Goal: Transaction & Acquisition: Purchase product/service

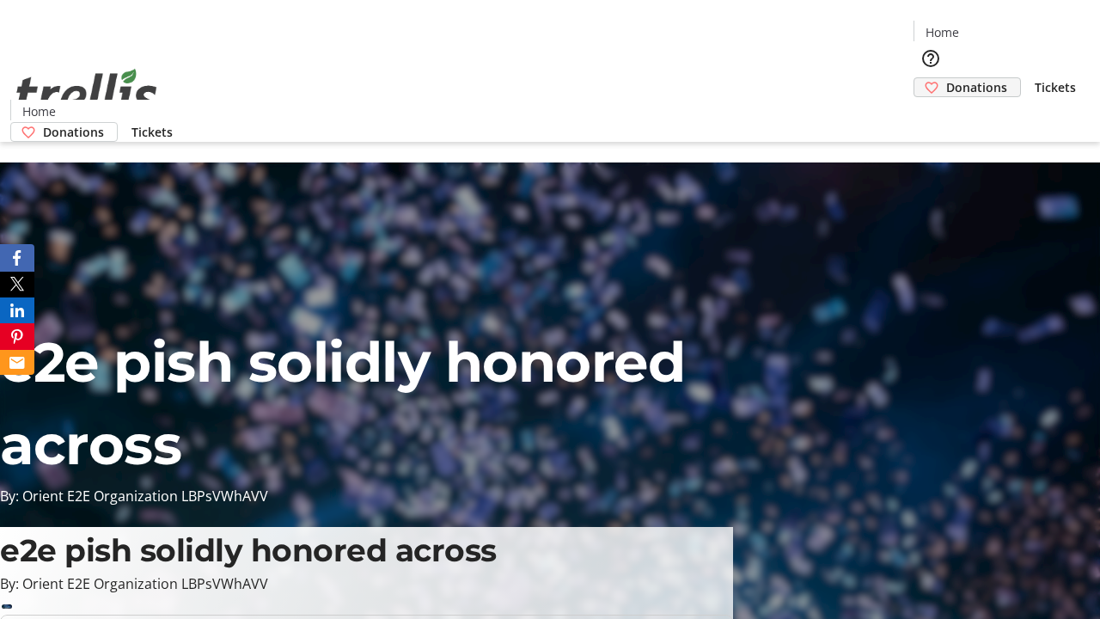
click at [946, 78] on span "Donations" at bounding box center [976, 87] width 61 height 18
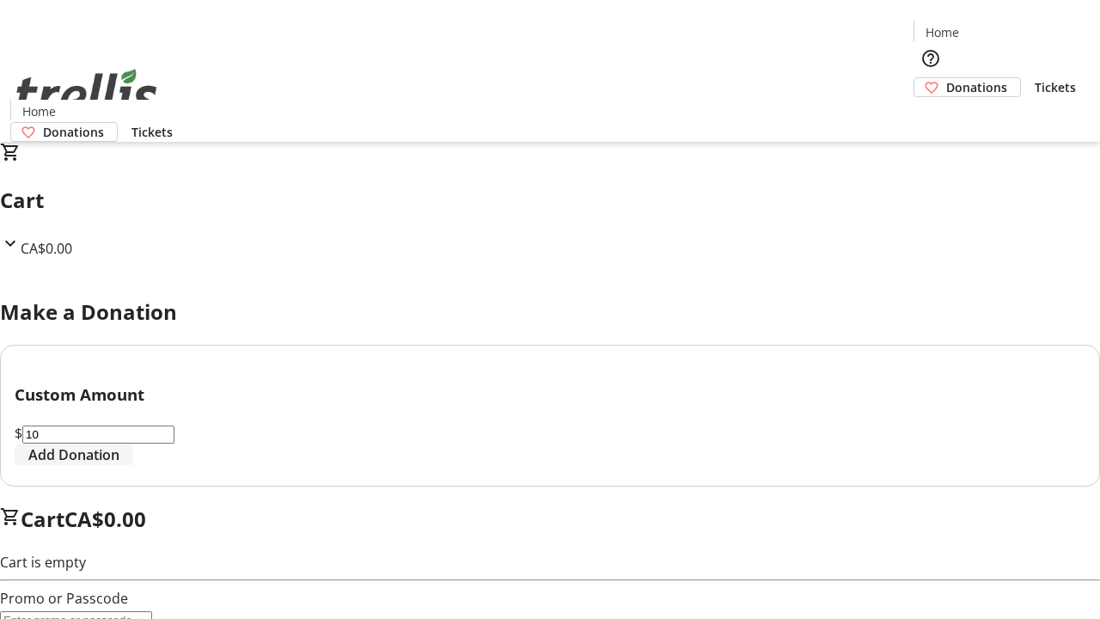
click at [119, 465] on span "Add Donation" at bounding box center [73, 454] width 91 height 21
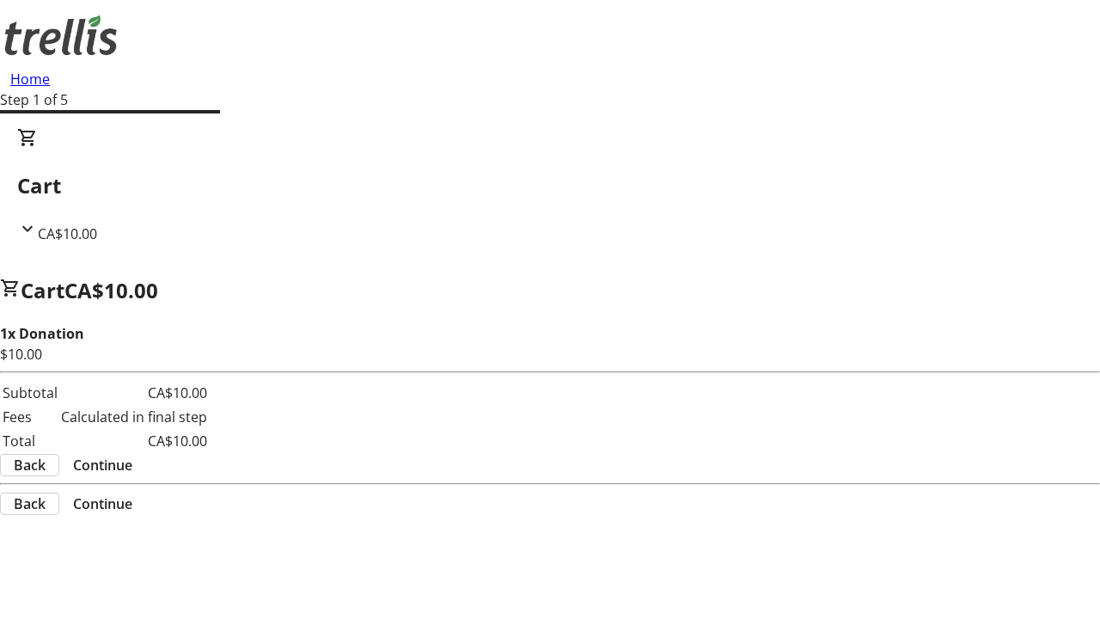
select select "CA"
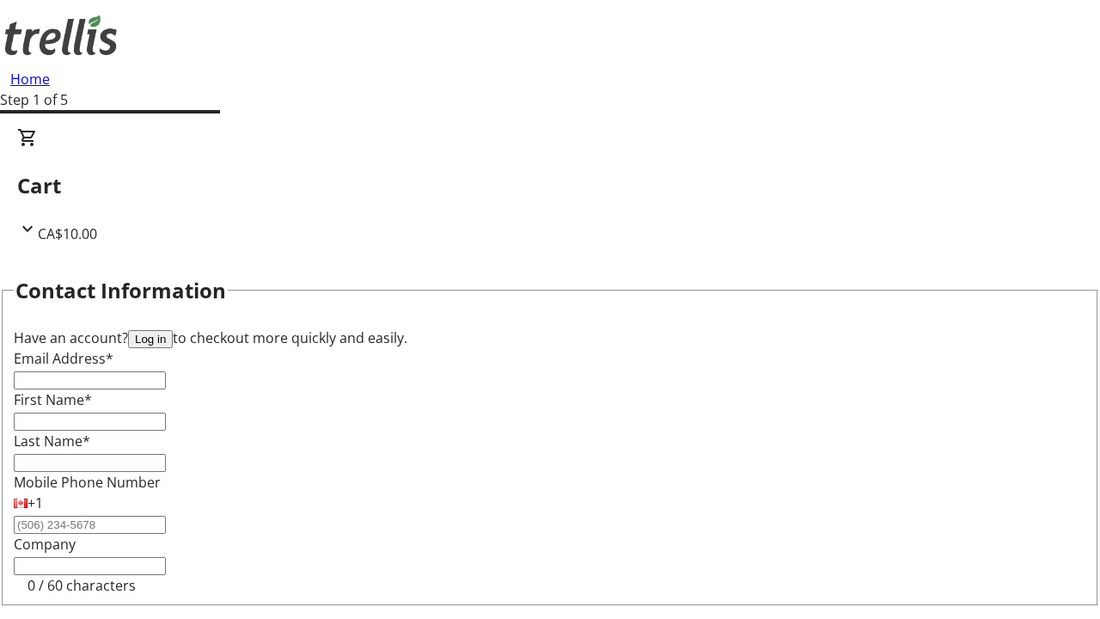
click at [173, 330] on button "Log in" at bounding box center [150, 339] width 45 height 18
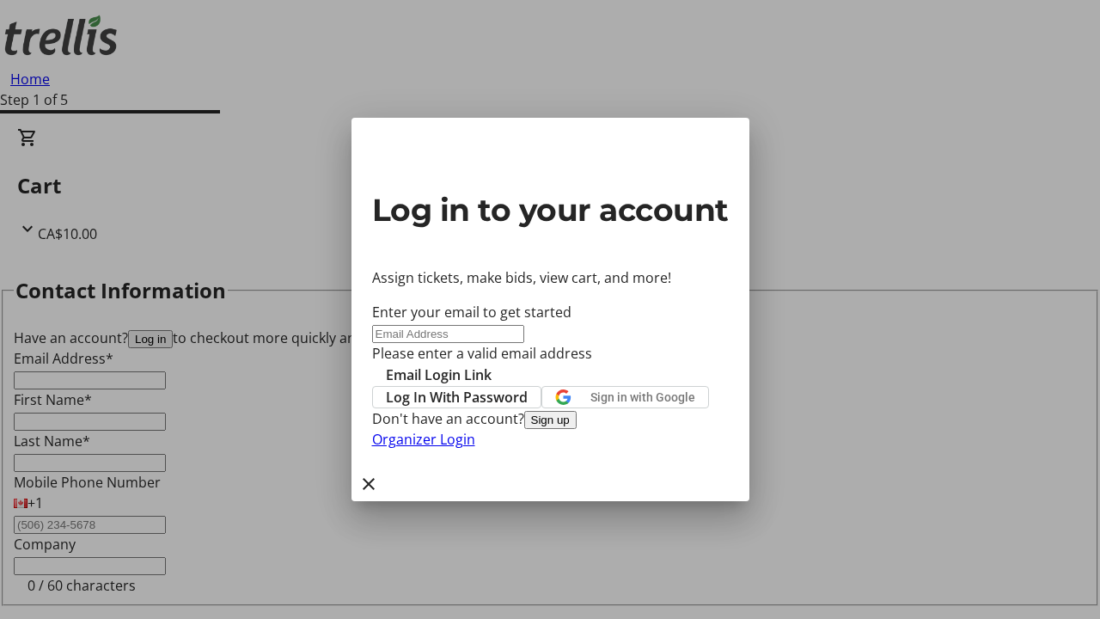
click at [577, 429] on button "Sign up" at bounding box center [550, 420] width 52 height 18
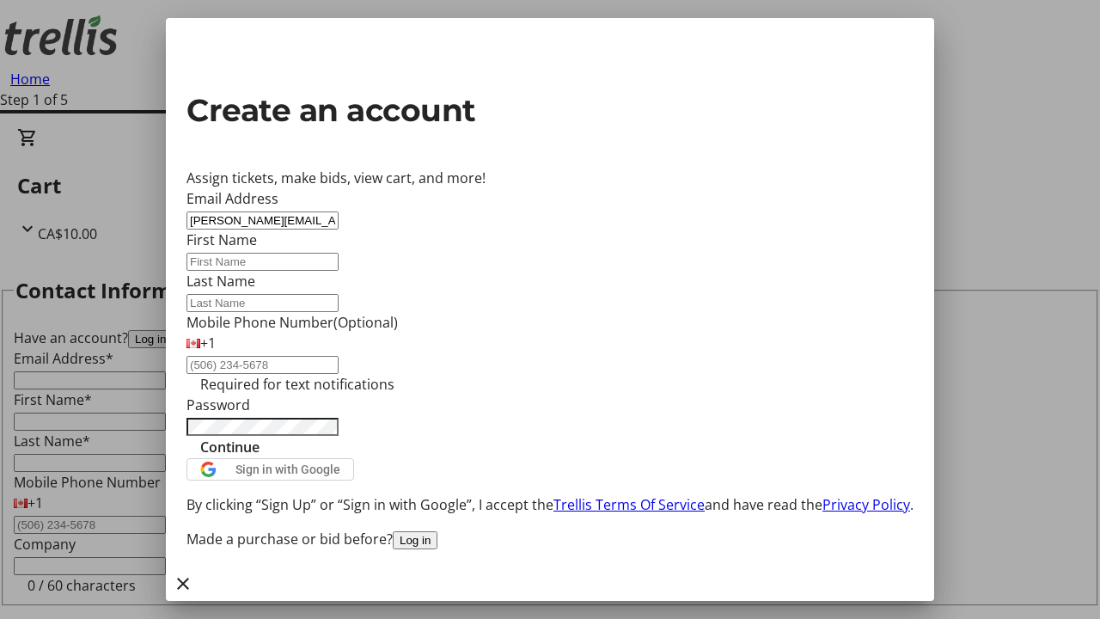
type input "[PERSON_NAME][EMAIL_ADDRESS][DOMAIN_NAME]"
type input "[PERSON_NAME]"
type input "Lang"
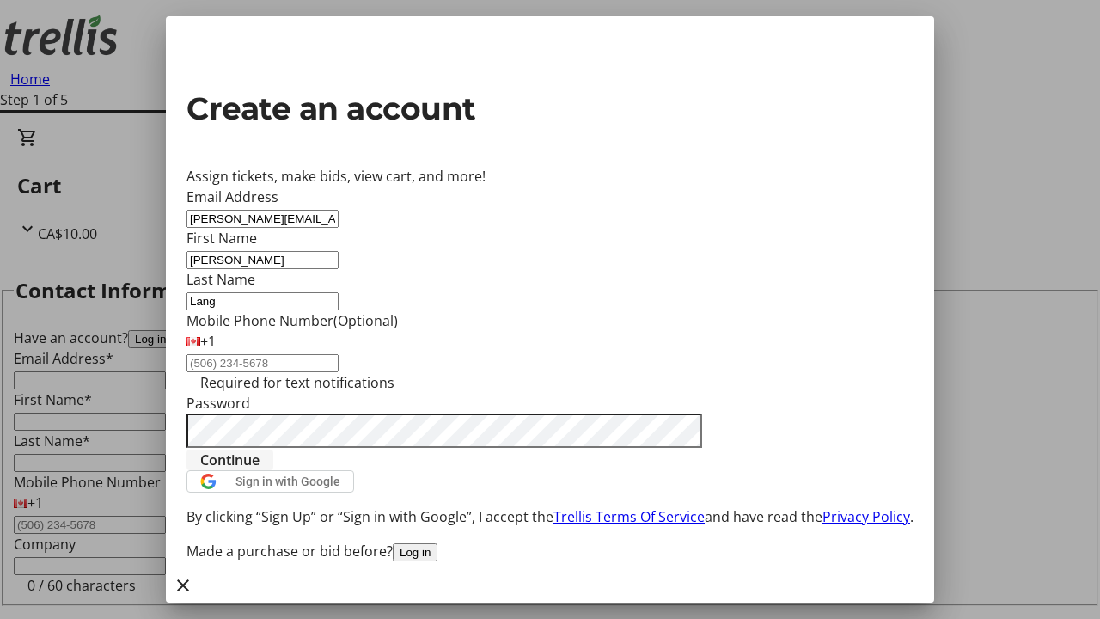
click at [260, 470] on span "Continue" at bounding box center [229, 460] width 59 height 21
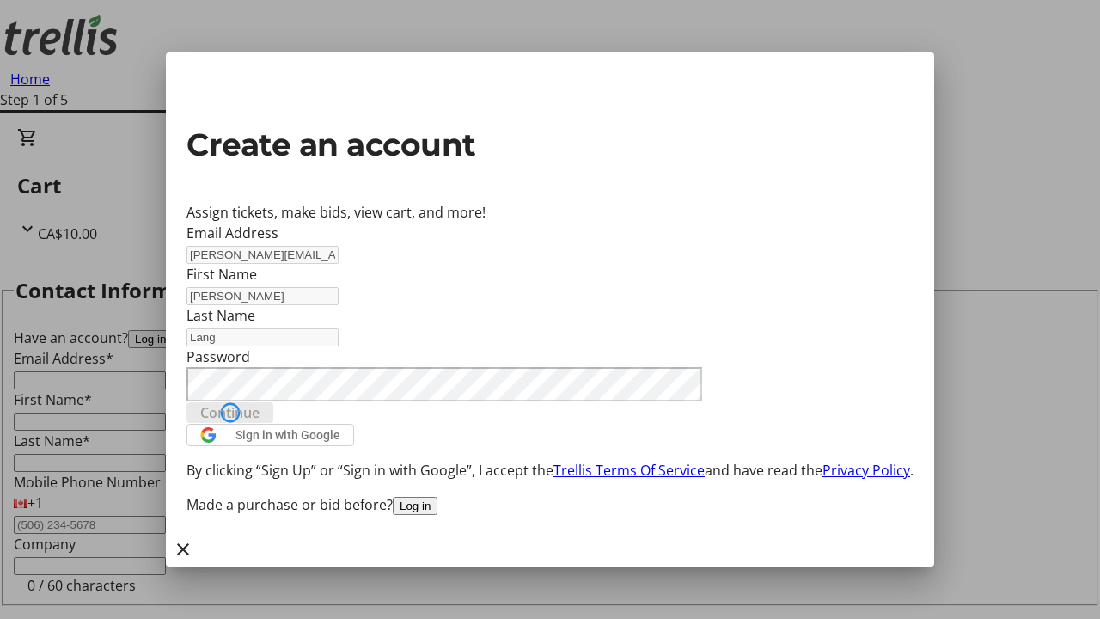
type input "[PERSON_NAME][EMAIL_ADDRESS][DOMAIN_NAME]"
type input "[PERSON_NAME]"
type input "Lang"
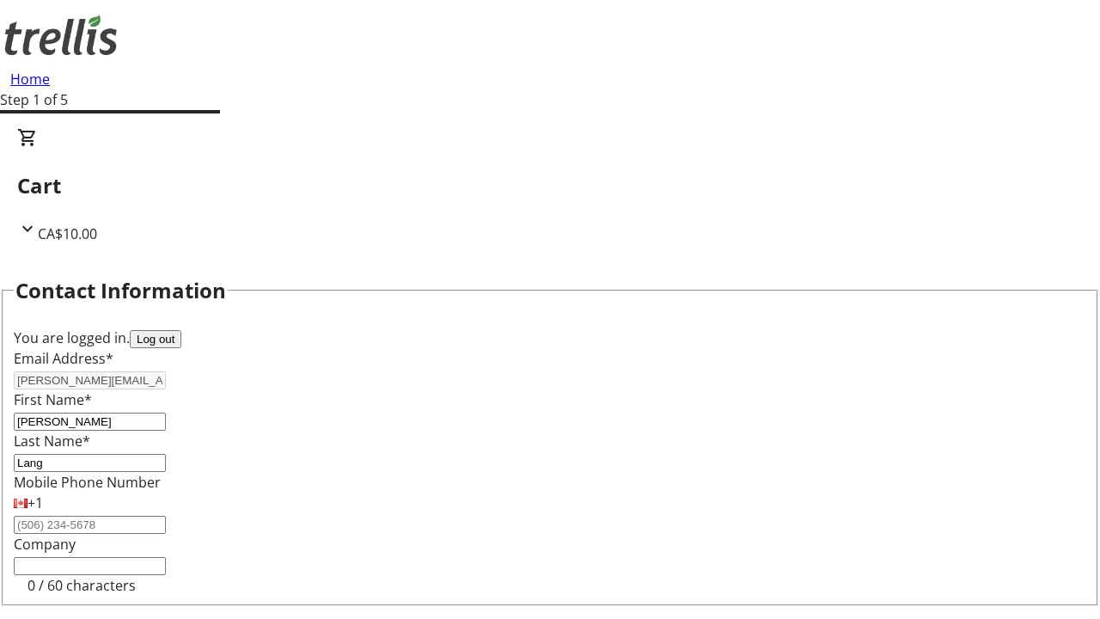
select select "BC"
select select "CA"
